Goal: Feedback & Contribution: Leave review/rating

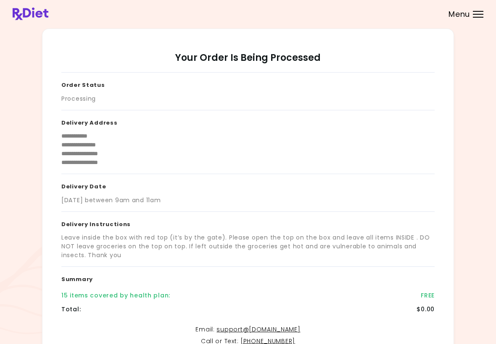
scroll to position [102, 0]
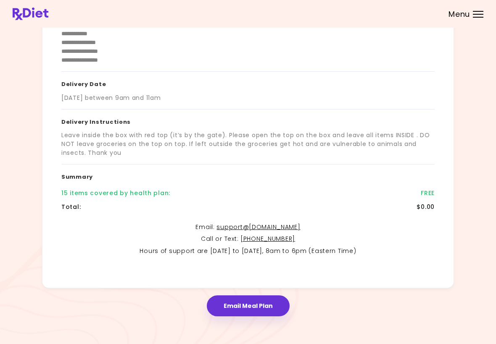
click at [482, 16] on div "Menu" at bounding box center [478, 14] width 11 height 7
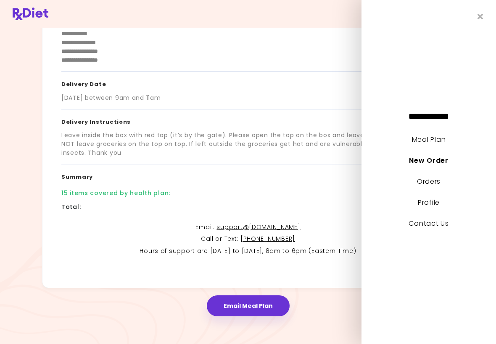
click at [431, 186] on link "Orders" at bounding box center [429, 182] width 24 height 10
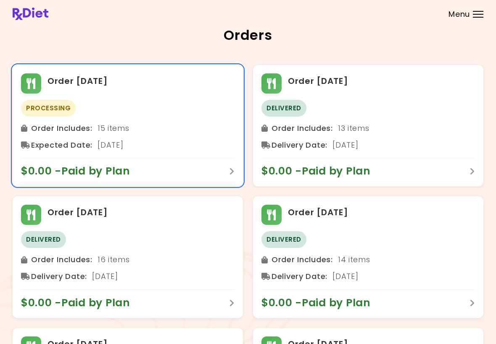
click at [116, 131] on div "Order Includes : 15 items" at bounding box center [127, 128] width 213 height 13
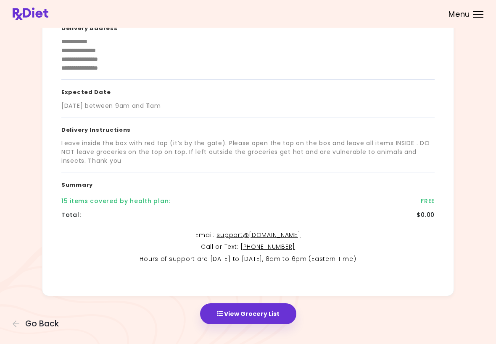
scroll to position [101, 0]
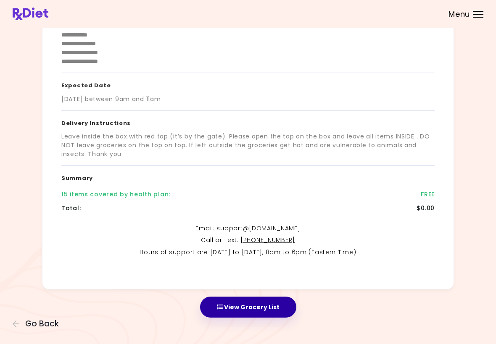
click at [247, 309] on button "View Grocery List" at bounding box center [248, 307] width 96 height 21
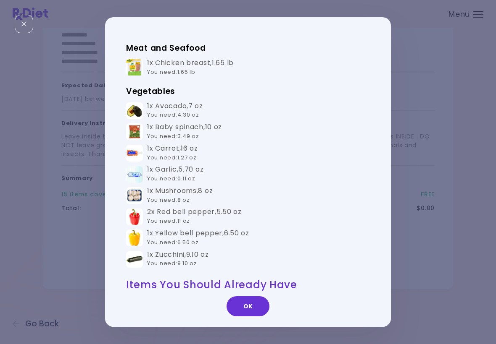
scroll to position [253, 0]
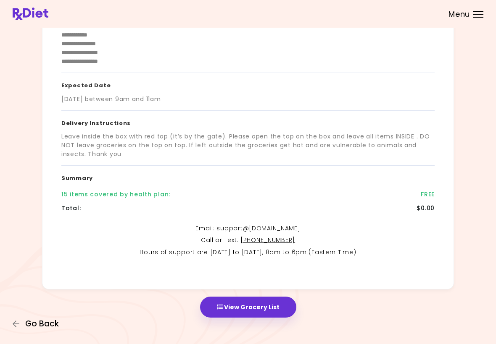
click at [17, 324] on icon "button" at bounding box center [17, 324] width 8 height 8
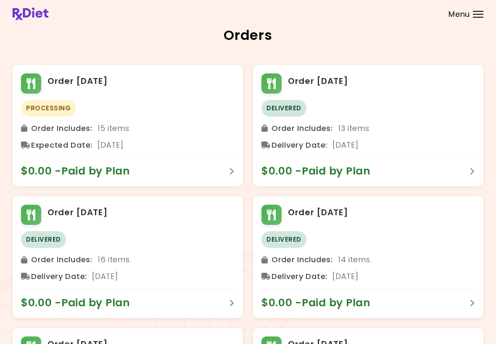
click at [16, 275] on div "Order [DATE] Delivered Order Includes : 16 items Delivery Date : [DATE] $0.00 -…" at bounding box center [128, 257] width 230 height 121
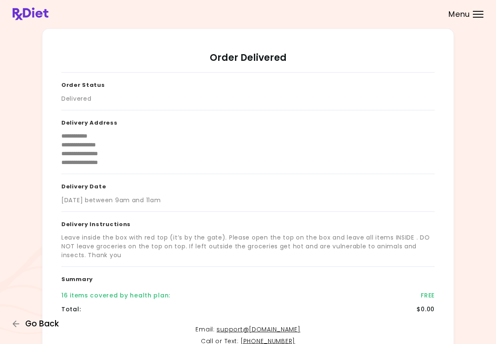
click at [22, 328] on button "Go Back" at bounding box center [38, 324] width 50 height 9
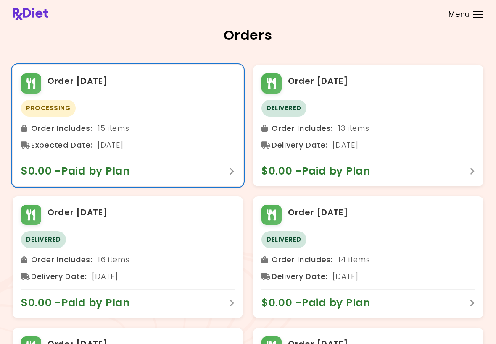
click at [121, 120] on div "Processing Order Includes : 15 items Expected Date : [DATE]" at bounding box center [127, 126] width 213 height 52
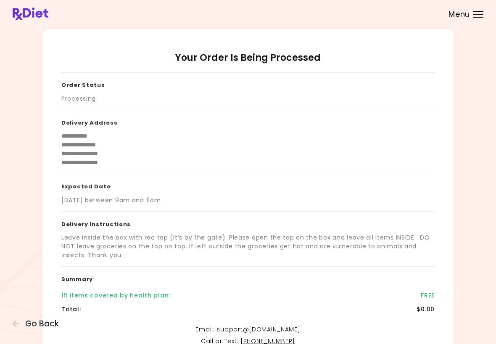
click at [477, 16] on div "Menu" at bounding box center [478, 14] width 11 height 7
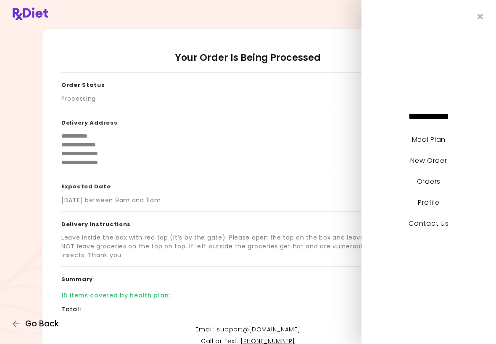
click at [14, 328] on icon "button" at bounding box center [17, 324] width 8 height 8
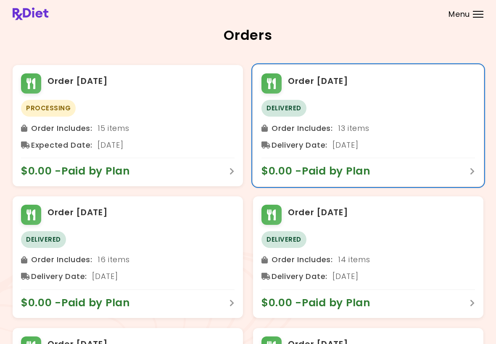
click at [405, 123] on div "Order Includes : 13 items" at bounding box center [367, 128] width 213 height 13
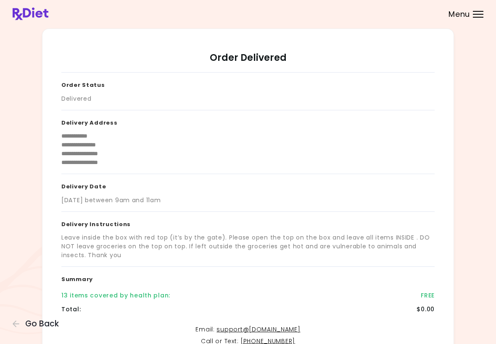
click at [7, 327] on div "**********" at bounding box center [248, 224] width 496 height 448
click at [13, 321] on icon "button" at bounding box center [17, 324] width 8 height 8
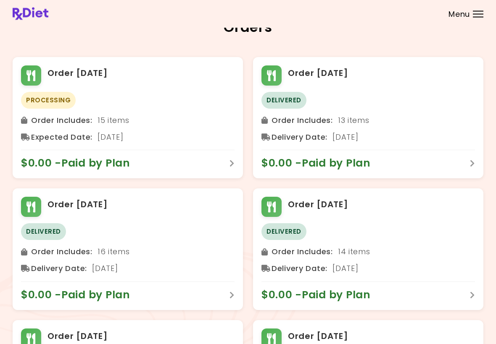
scroll to position [8, 0]
click at [483, 12] on div "Menu" at bounding box center [478, 14] width 11 height 7
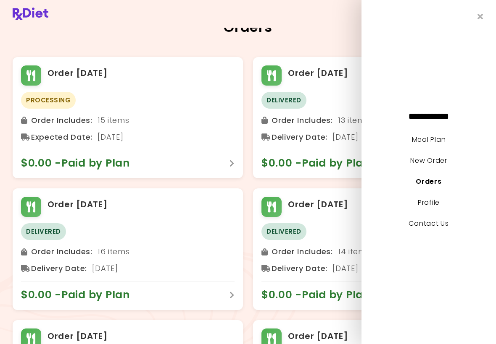
click at [445, 137] on link "Meal Plan" at bounding box center [429, 140] width 34 height 10
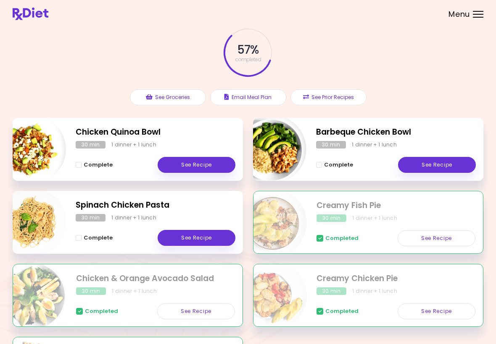
scroll to position [39, 0]
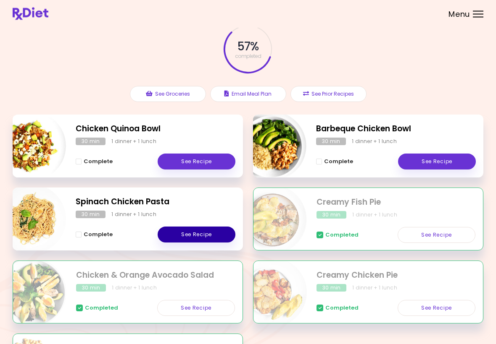
click at [202, 236] on link "See Recipe" at bounding box center [197, 235] width 78 height 16
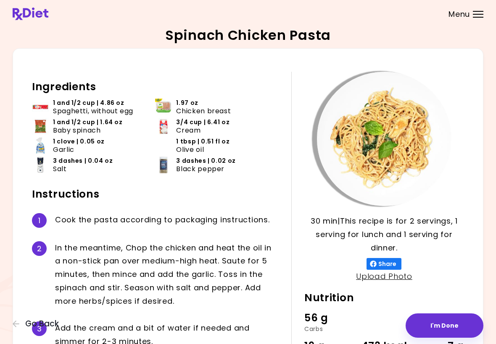
click at [444, 329] on button "I'm Done" at bounding box center [444, 326] width 78 height 24
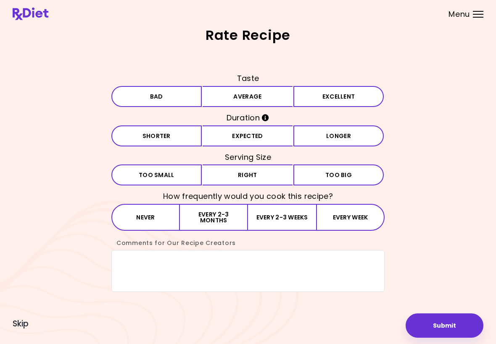
click at [284, 93] on button "Average" at bounding box center [247, 96] width 90 height 21
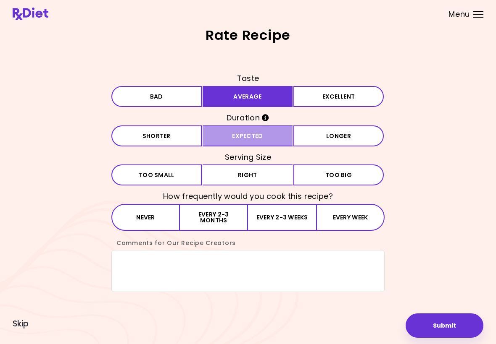
click at [278, 136] on button "Expected" at bounding box center [247, 136] width 90 height 21
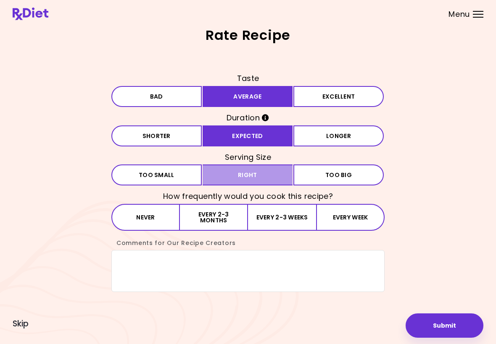
click at [274, 177] on button "Right" at bounding box center [247, 175] width 90 height 21
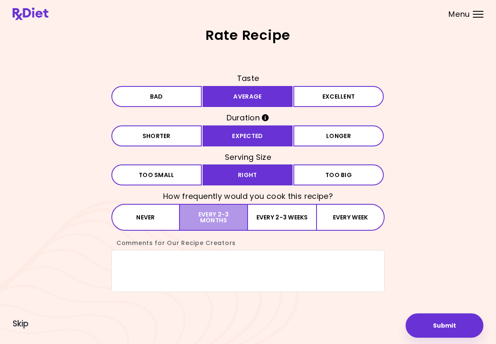
click at [233, 219] on button "Every 2-3 months" at bounding box center [214, 217] width 68 height 27
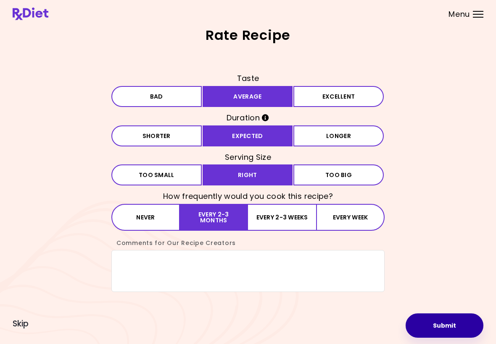
click at [461, 325] on button "Submit" at bounding box center [444, 326] width 78 height 24
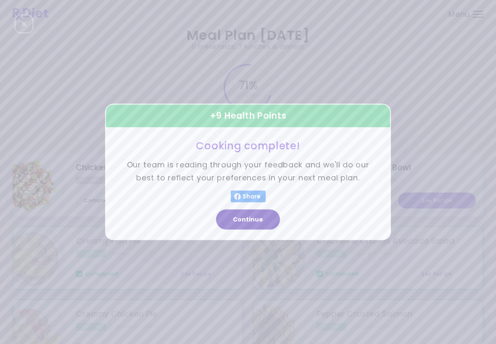
click at [245, 226] on button "Continue" at bounding box center [248, 220] width 64 height 20
